Goal: Check status: Check status

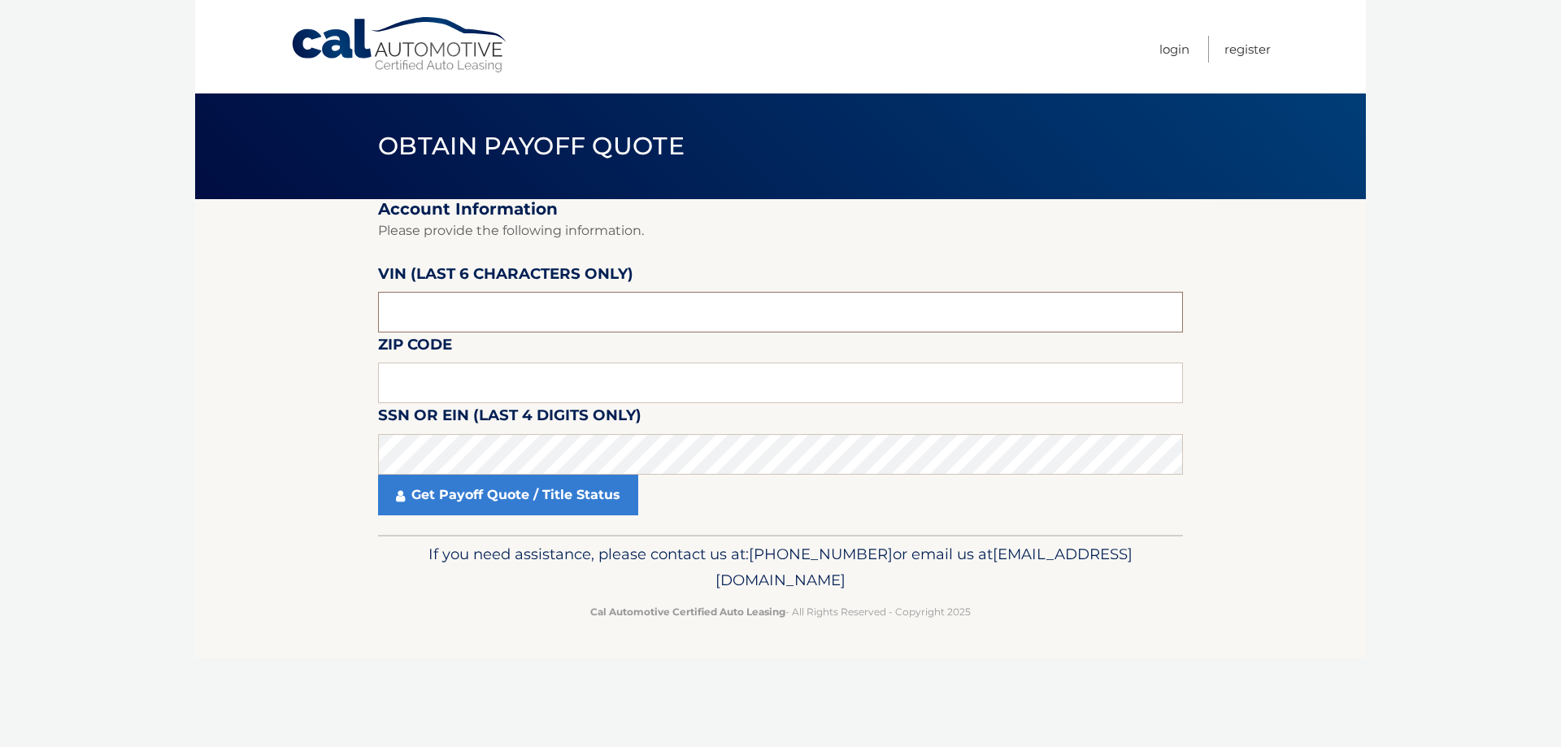
click at [408, 306] on input "text" at bounding box center [780, 312] width 805 height 41
type input "618138"
click at [409, 379] on input "text" at bounding box center [780, 383] width 805 height 41
click at [547, 391] on input "text" at bounding box center [780, 383] width 805 height 41
type input "07065"
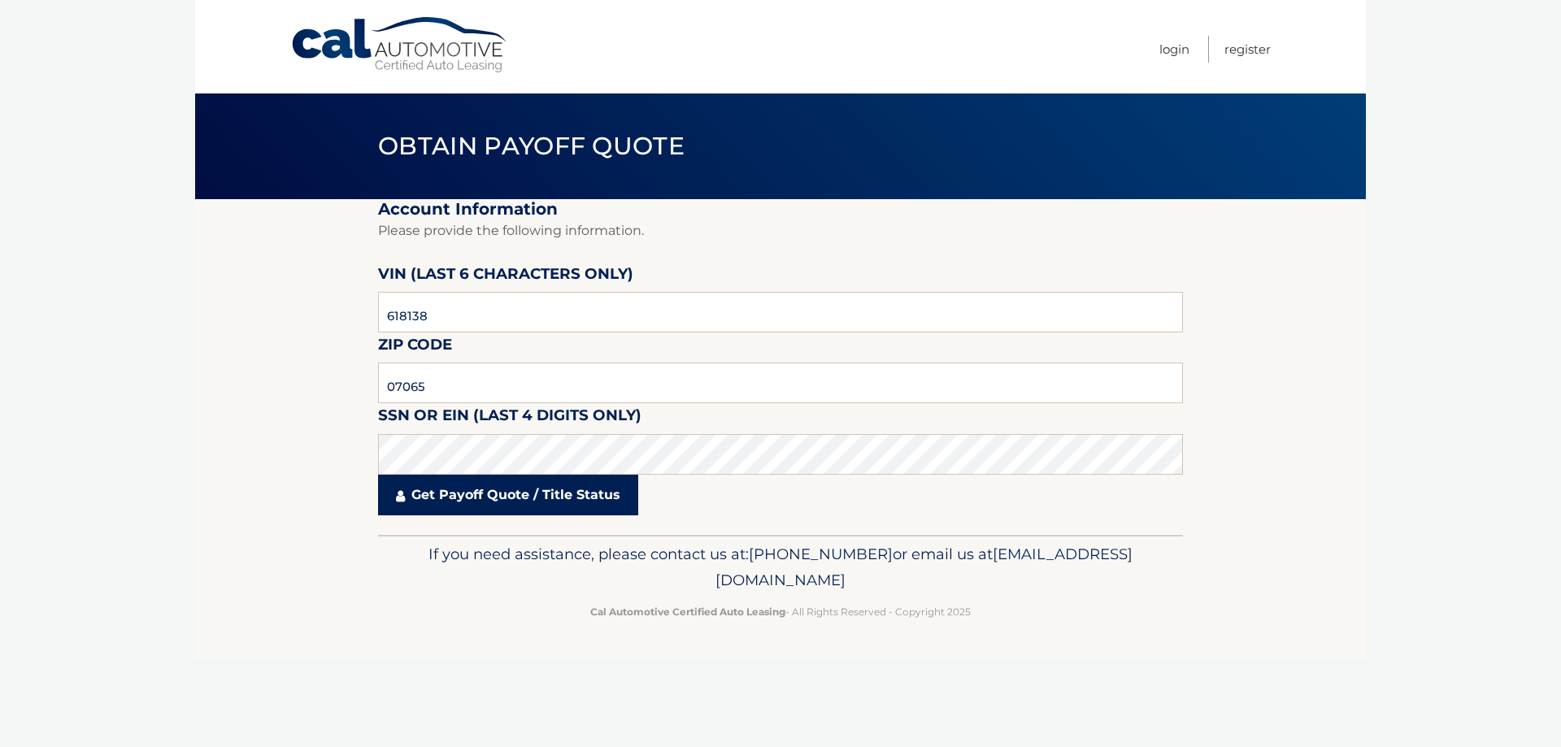
click at [575, 497] on link "Get Payoff Quote / Title Status" at bounding box center [508, 495] width 260 height 41
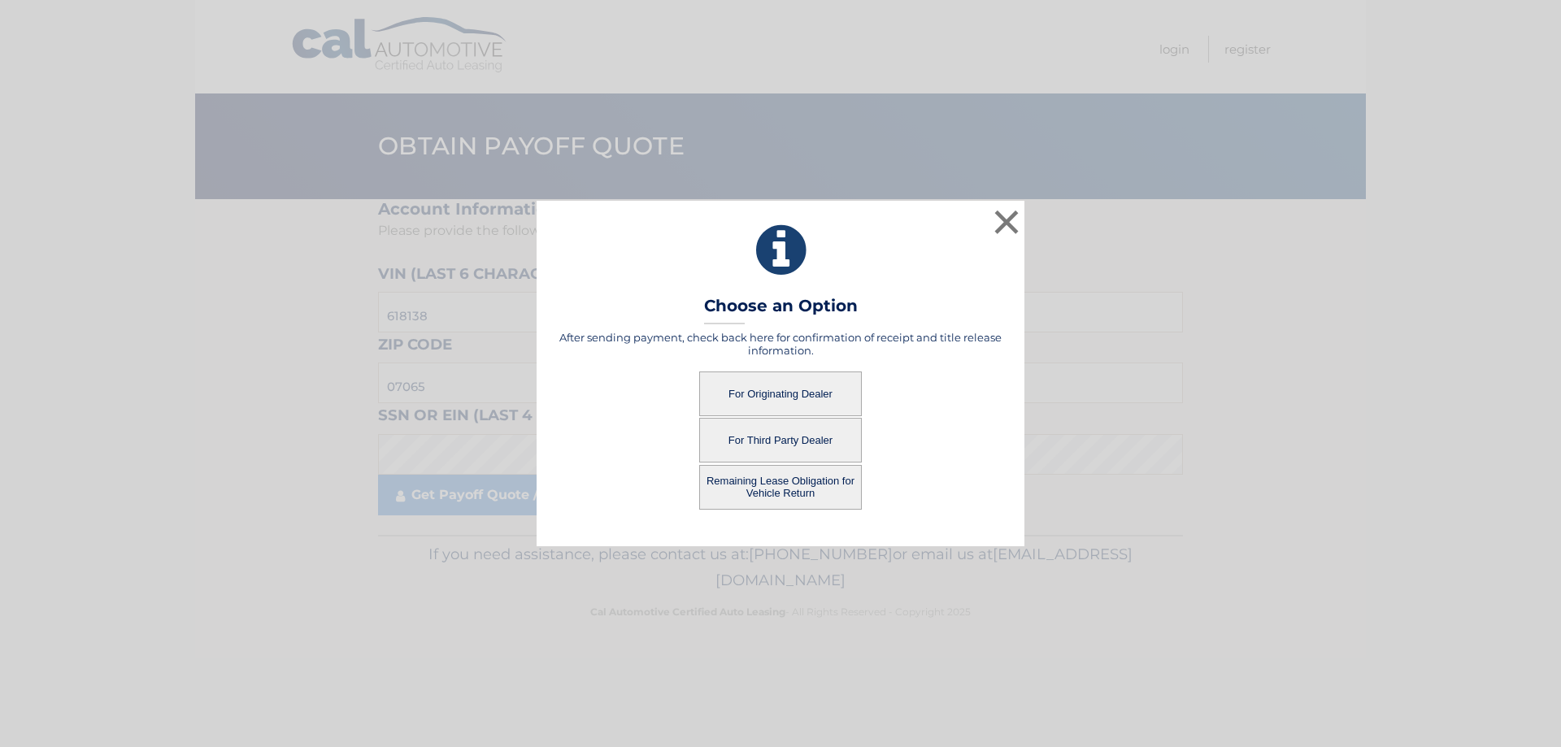
click at [772, 392] on button "For Originating Dealer" at bounding box center [780, 393] width 163 height 45
click at [781, 382] on button "For Originating Dealer" at bounding box center [780, 393] width 163 height 45
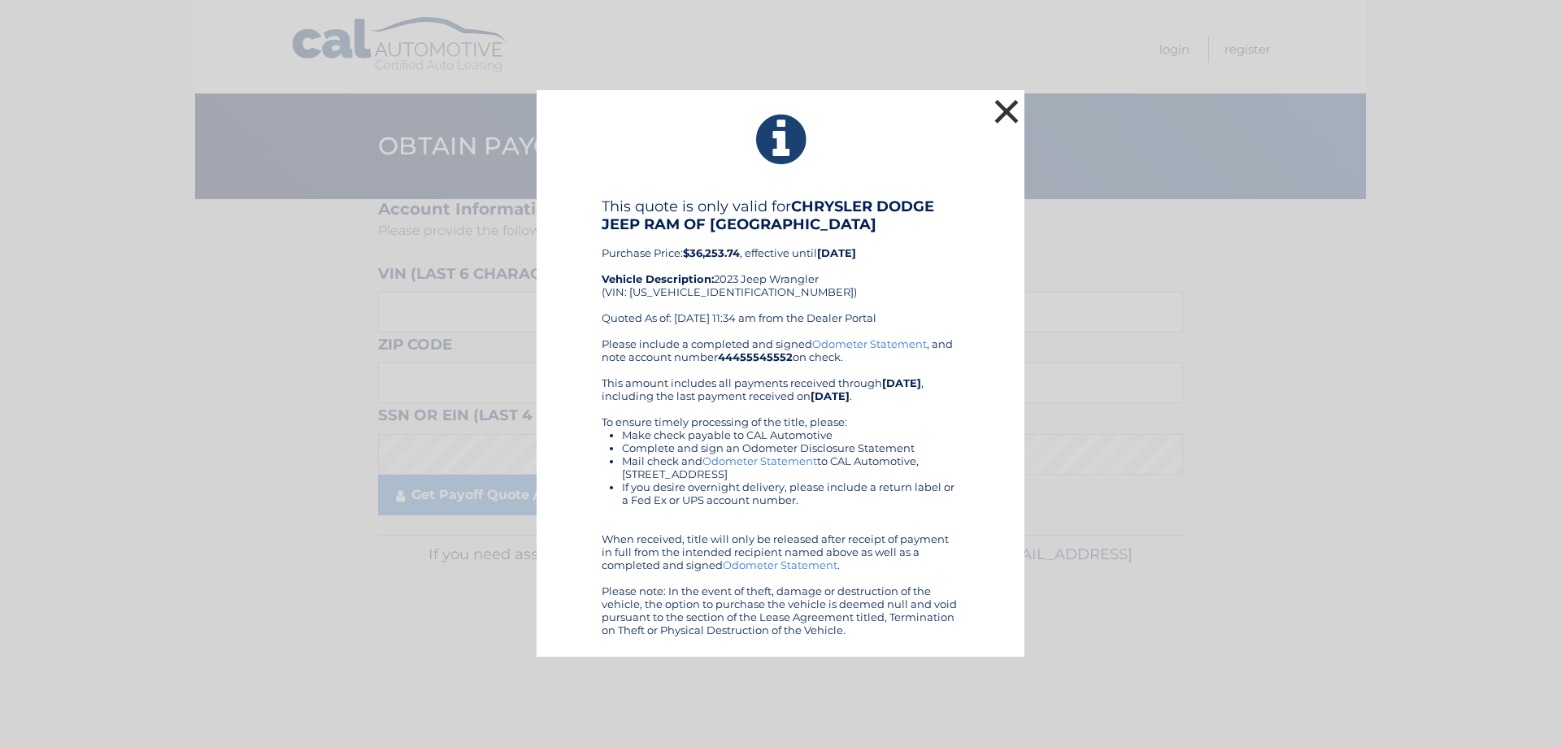
click at [1014, 115] on button "×" at bounding box center [1006, 111] width 33 height 33
